Goal: Find contact information: Find contact information

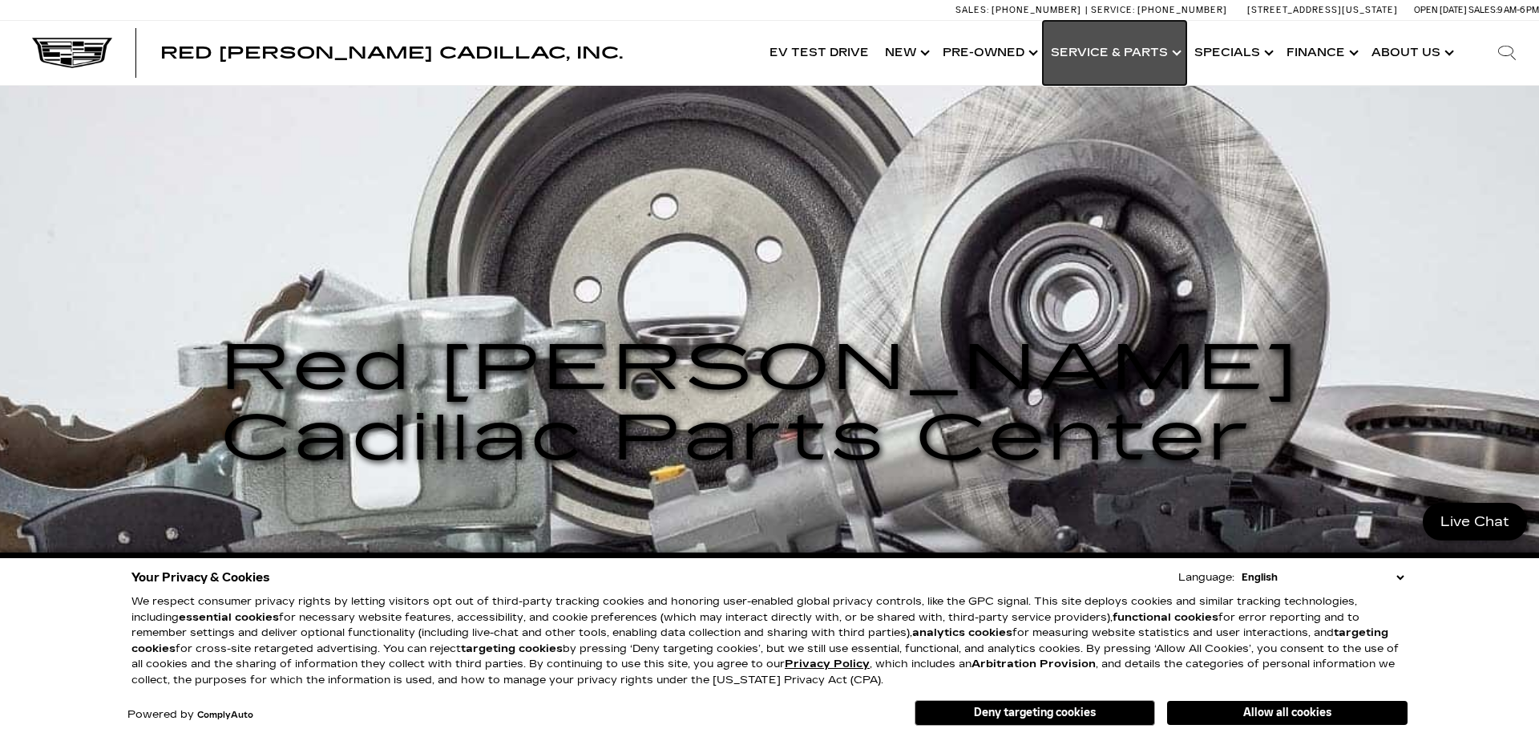
click at [1164, 55] on link "Show Service & Parts" at bounding box center [1114, 53] width 143 height 64
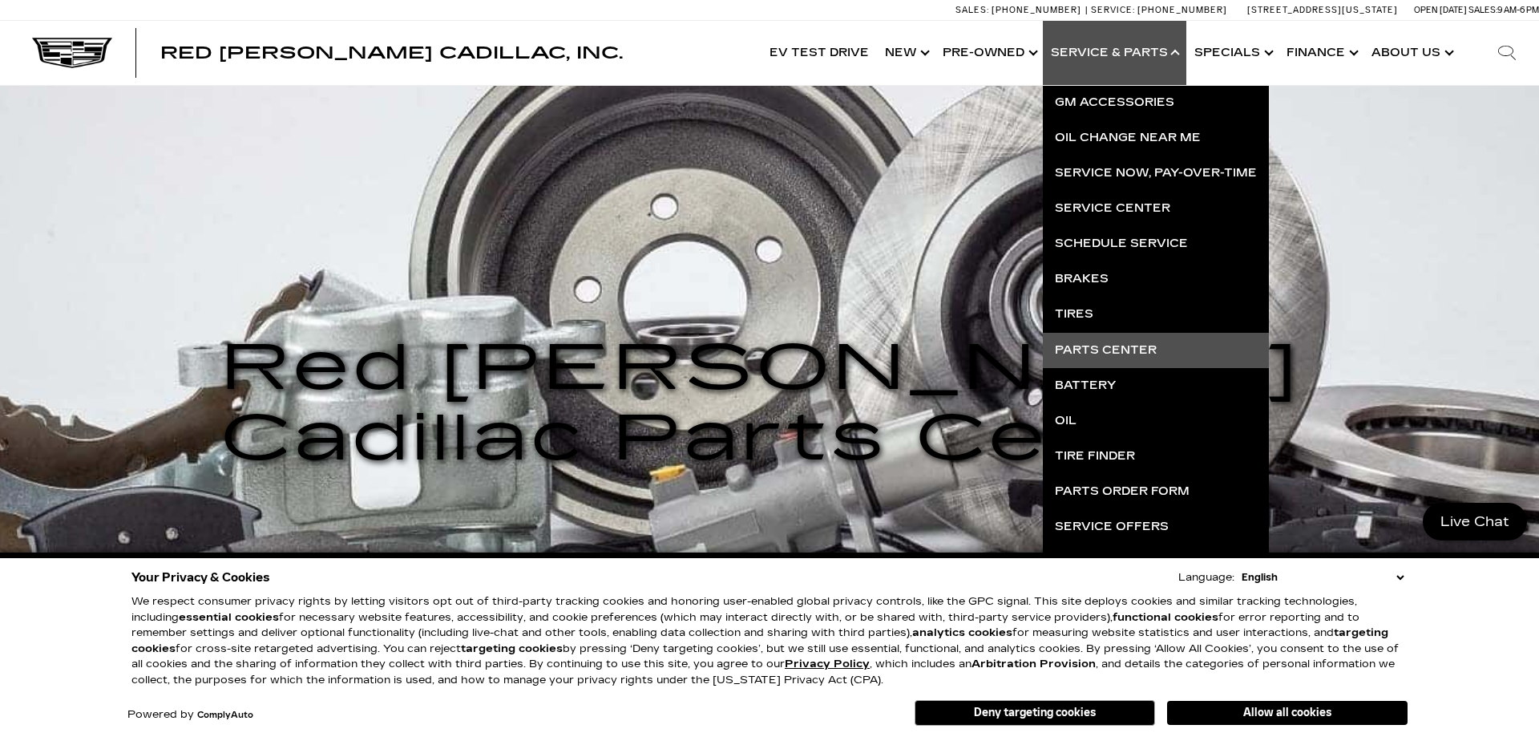
click at [862, 244] on div "Red [PERSON_NAME] Cadillac Parts Center Red [PERSON_NAME] Cadillac Parts Center" at bounding box center [769, 399] width 1539 height 627
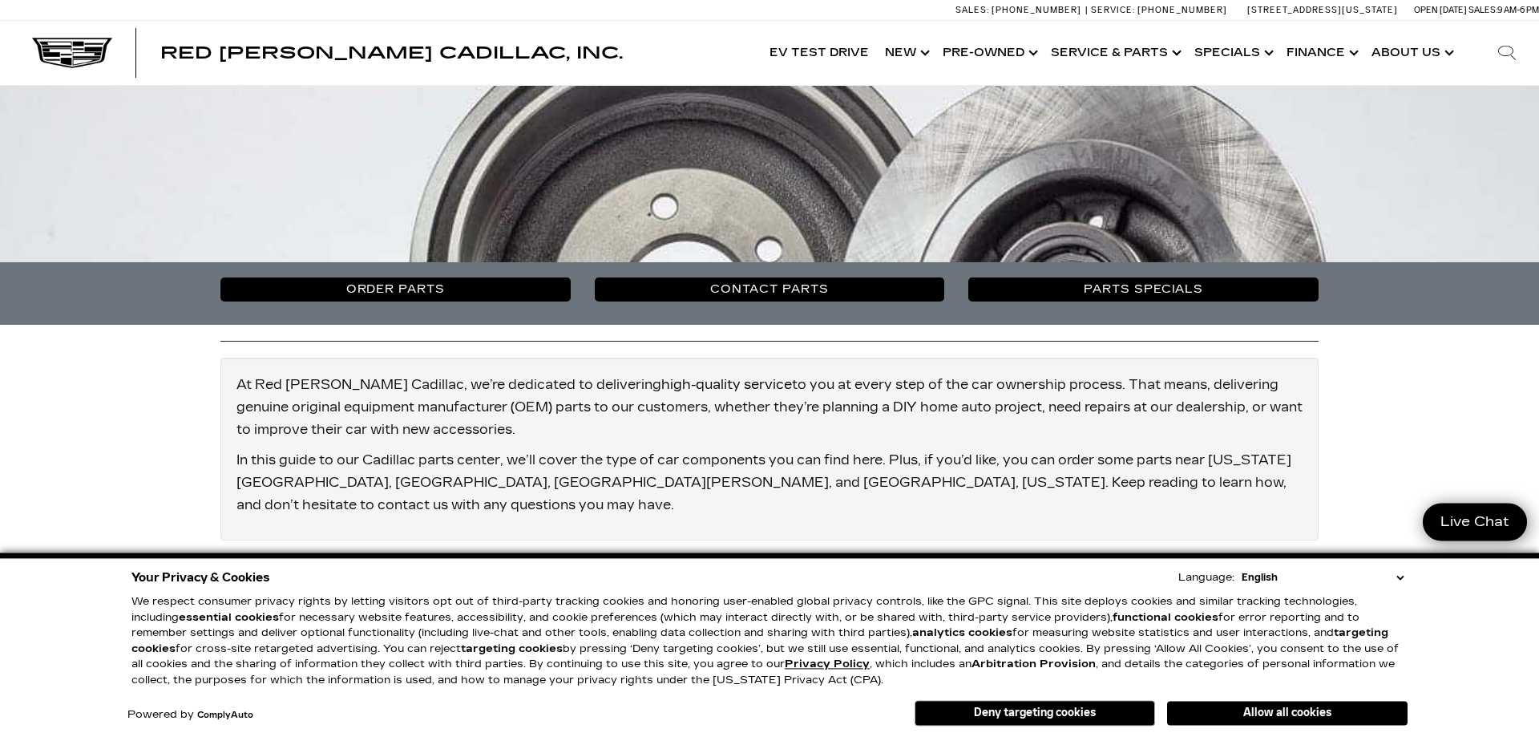
scroll to position [491, 0]
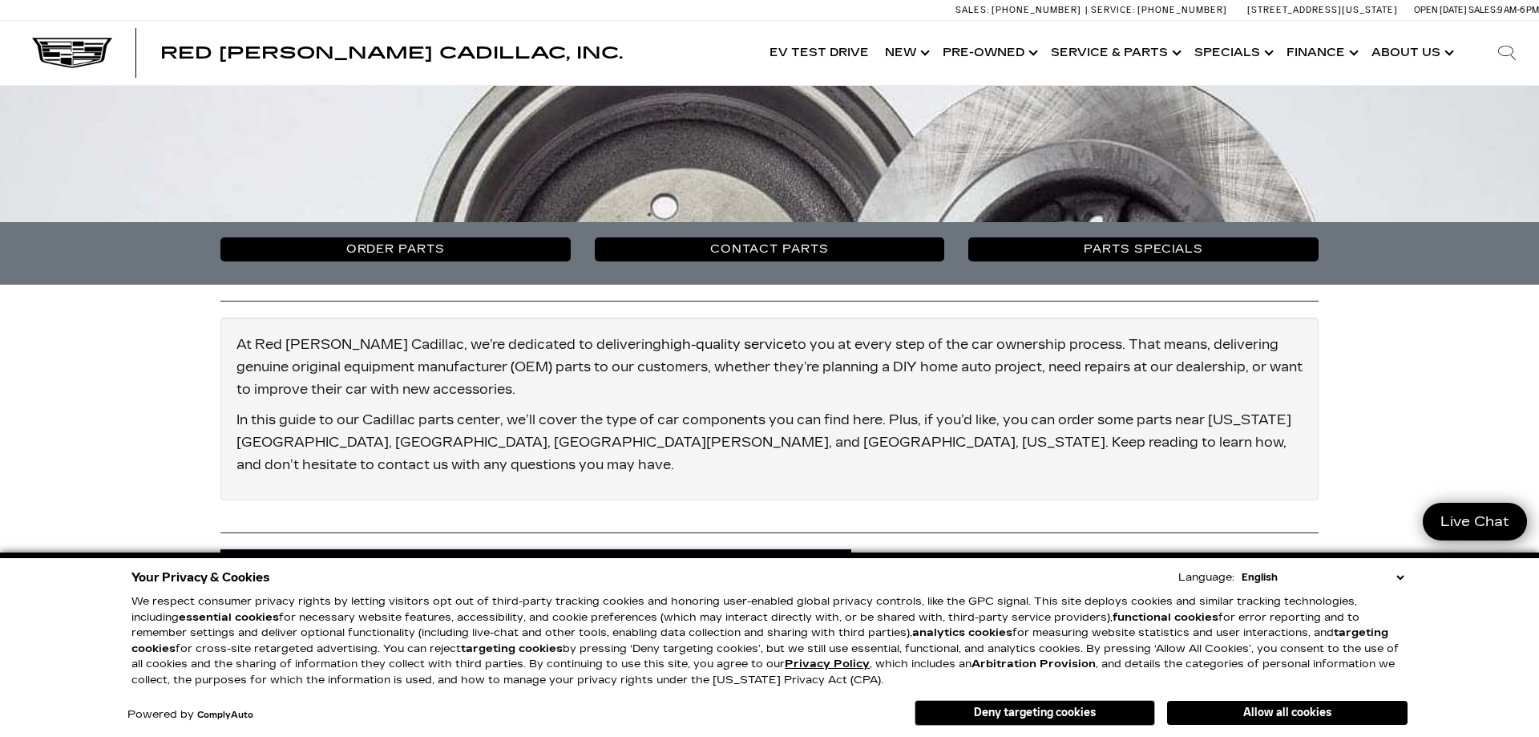
drag, startPoint x: 828, startPoint y: 233, endPoint x: 836, endPoint y: 243, distance: 12.5
click at [831, 236] on div "Order Parts Contact Parts Parts Specials" at bounding box center [769, 253] width 1539 height 63
click at [836, 243] on link "Contact Parts" at bounding box center [770, 249] width 350 height 24
click at [1239, 713] on button "Allow all cookies" at bounding box center [1287, 713] width 240 height 24
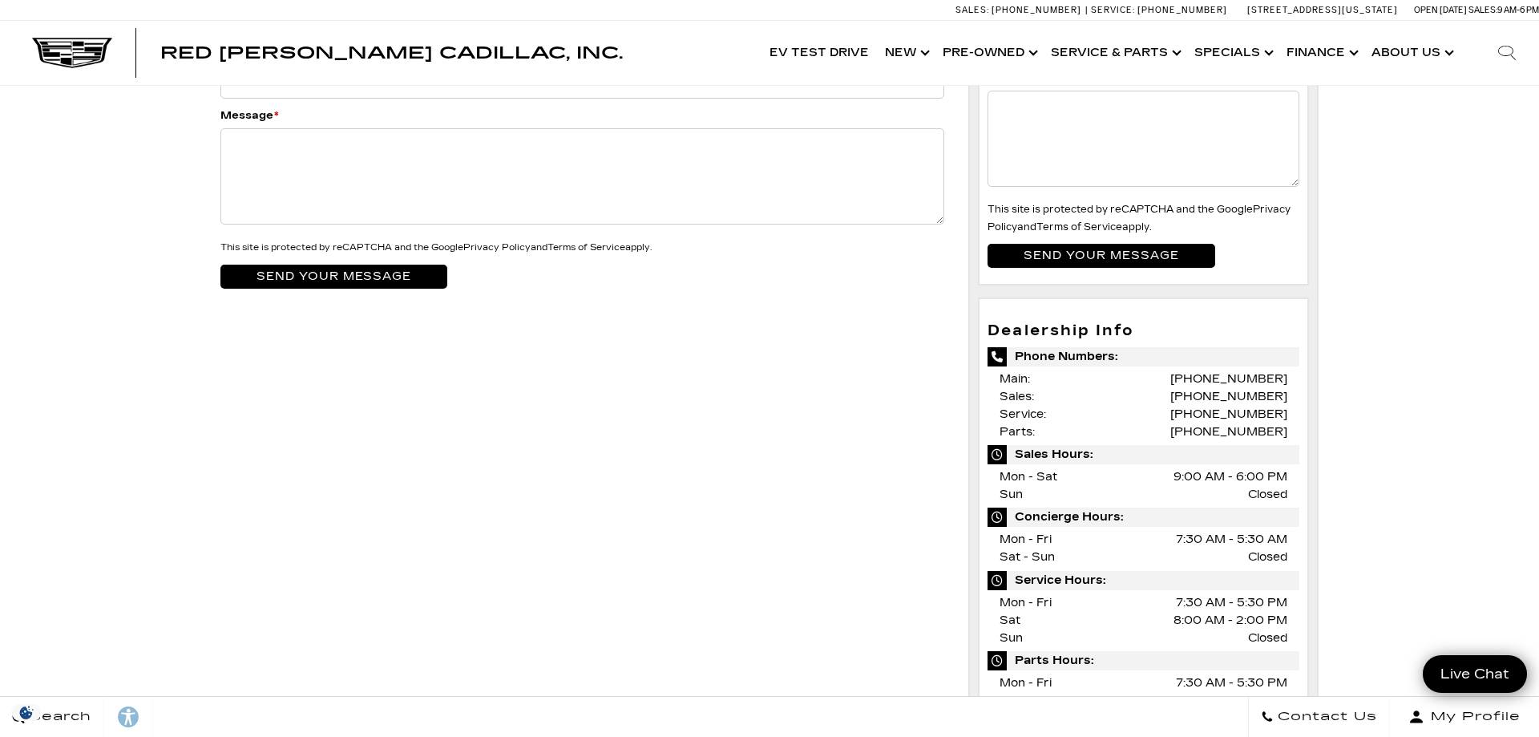
scroll to position [327, 0]
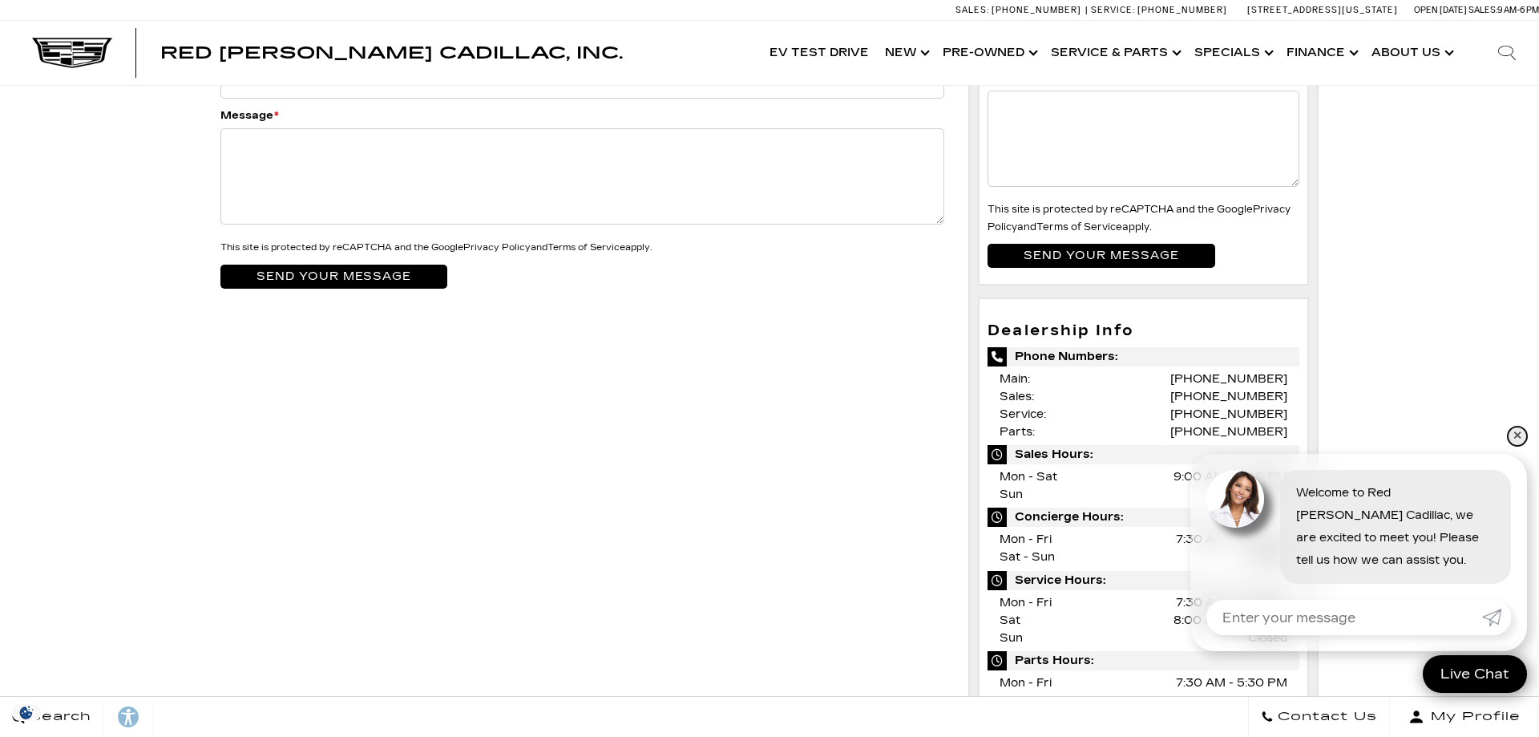
drag, startPoint x: 1515, startPoint y: 434, endPoint x: 1481, endPoint y: 436, distance: 33.7
click at [1516, 434] on link "✕" at bounding box center [1517, 435] width 19 height 19
